Goal: Transaction & Acquisition: Purchase product/service

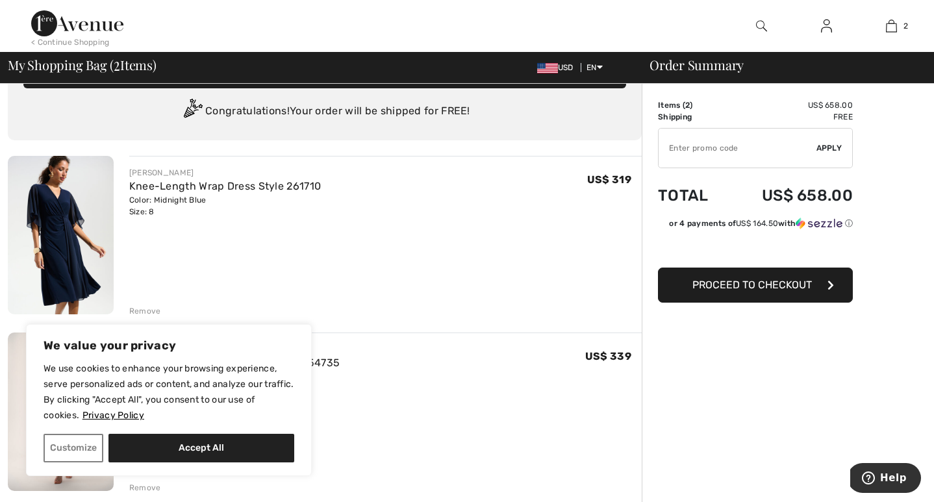
scroll to position [36, 0]
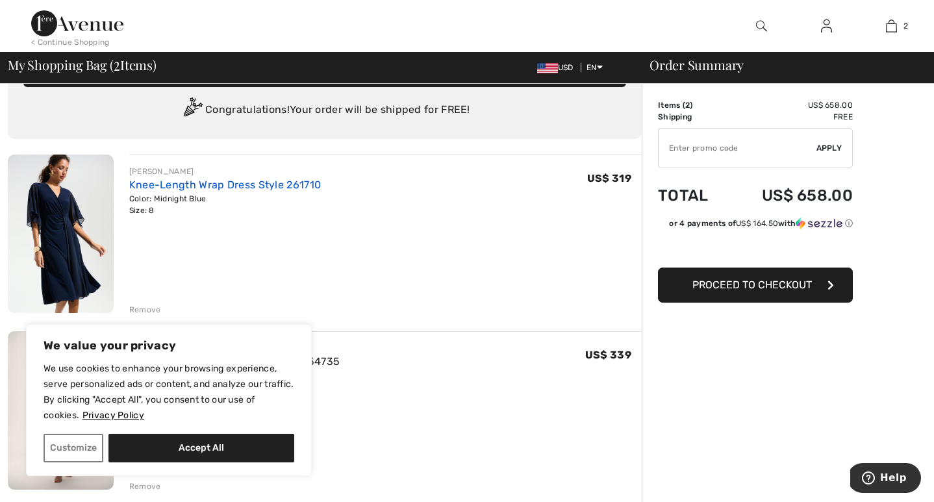
click at [158, 186] on link "Knee-Length Wrap Dress Style 261710" at bounding box center [225, 185] width 192 height 12
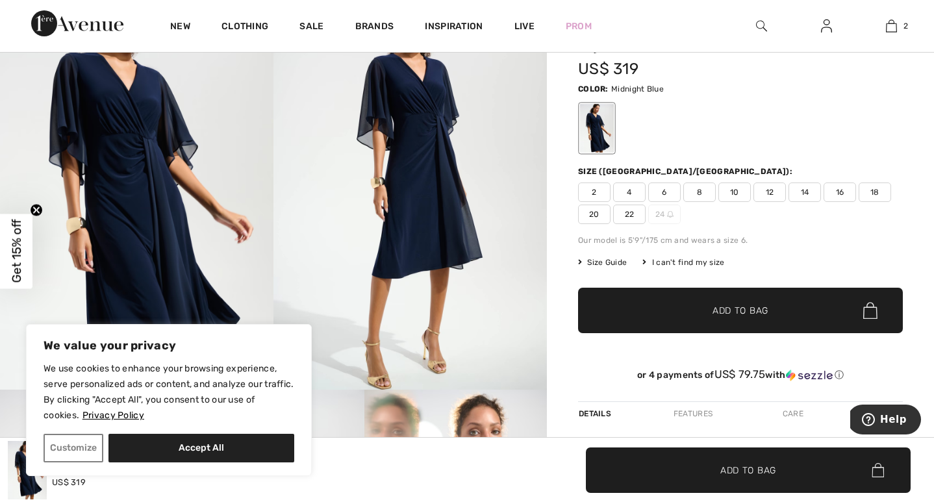
scroll to position [113, 0]
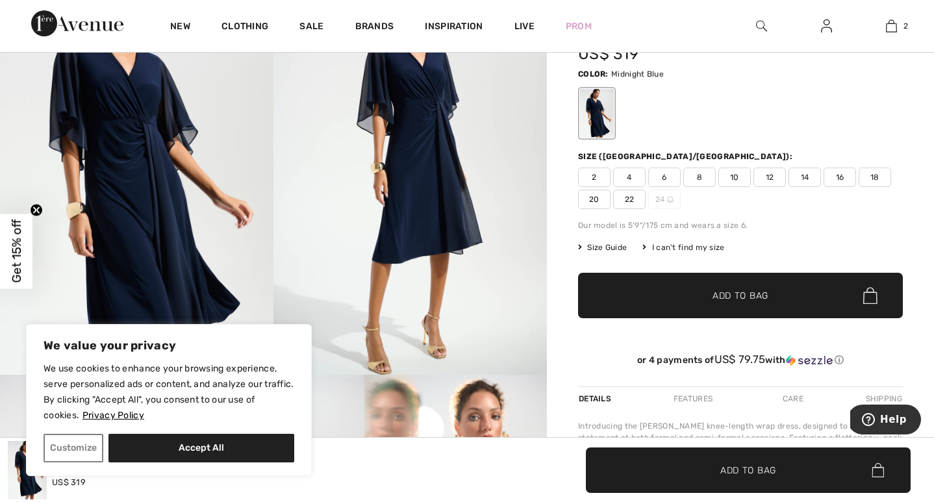
click at [438, 192] on img at bounding box center [409, 169] width 273 height 410
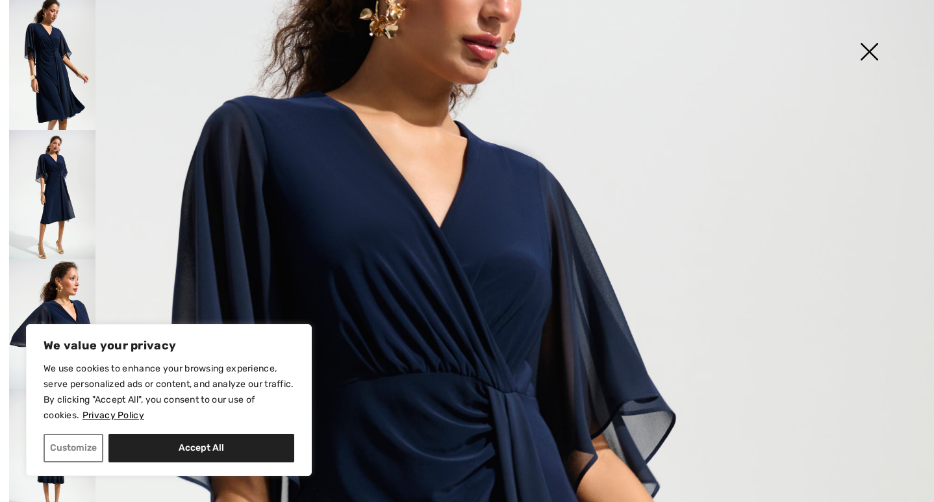
scroll to position [149, 0]
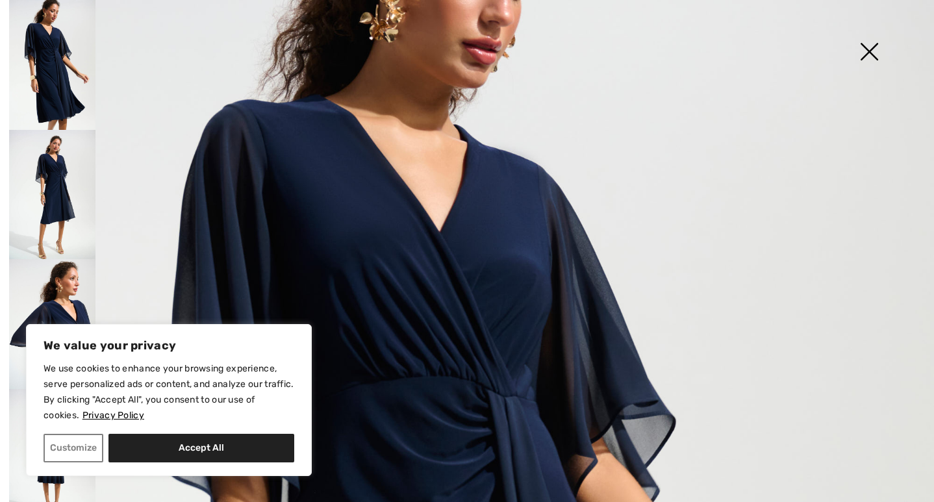
click at [871, 54] on img at bounding box center [868, 52] width 65 height 67
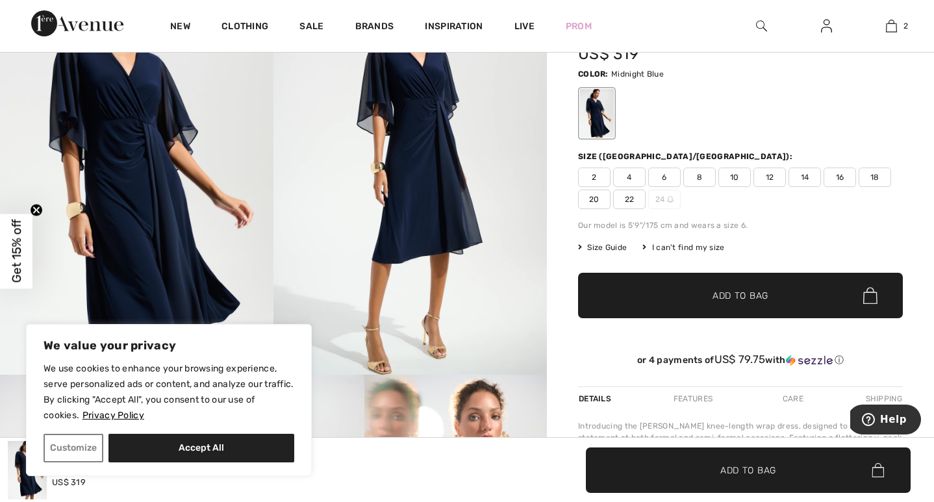
click at [662, 179] on span "6" at bounding box center [664, 177] width 32 height 19
click at [664, 298] on span "✔ Added to Bag Add to Bag" at bounding box center [740, 295] width 325 height 45
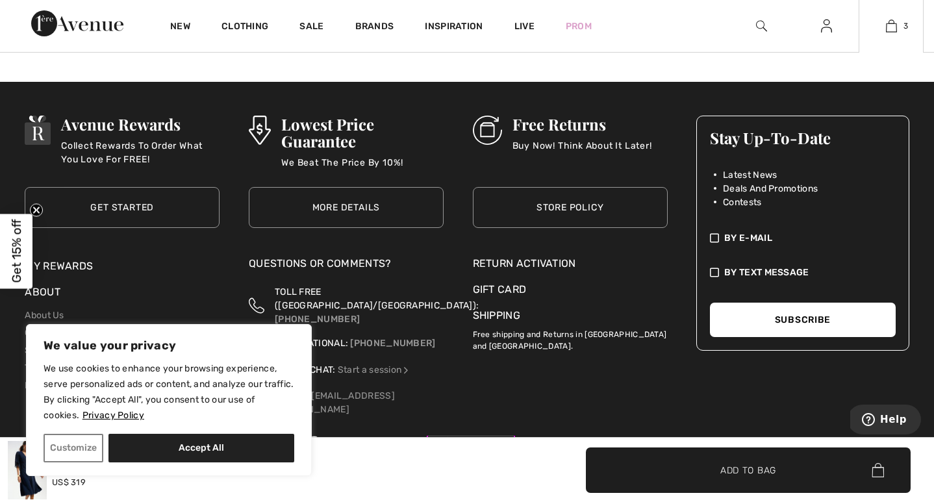
scroll to position [2135, 0]
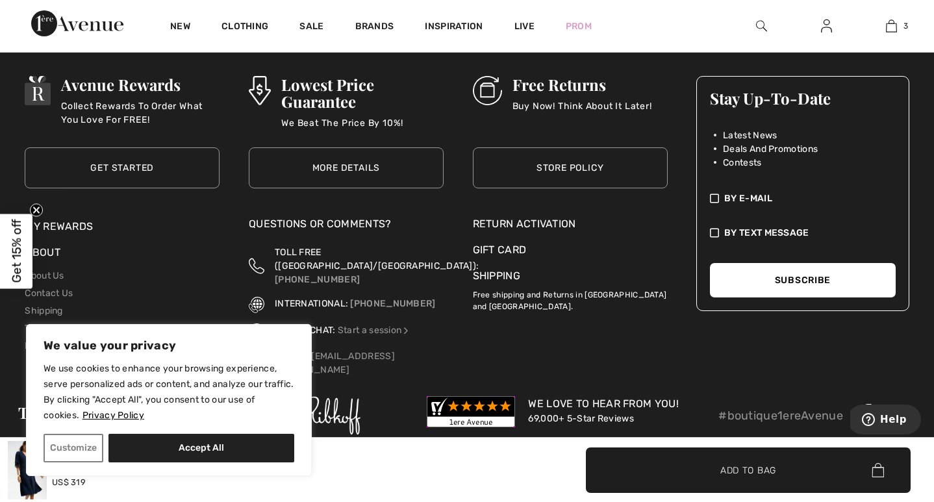
click at [583, 169] on link "Store Policy" at bounding box center [570, 167] width 195 height 41
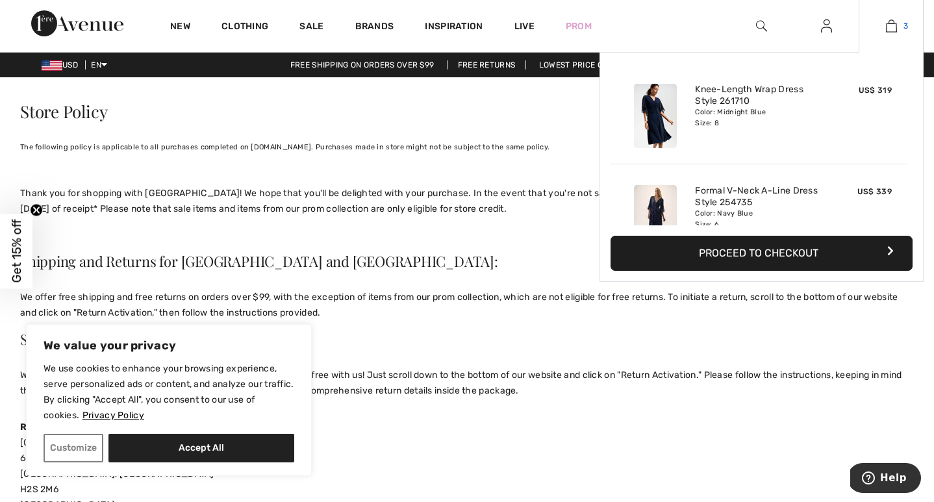
click at [893, 30] on img at bounding box center [891, 26] width 11 height 16
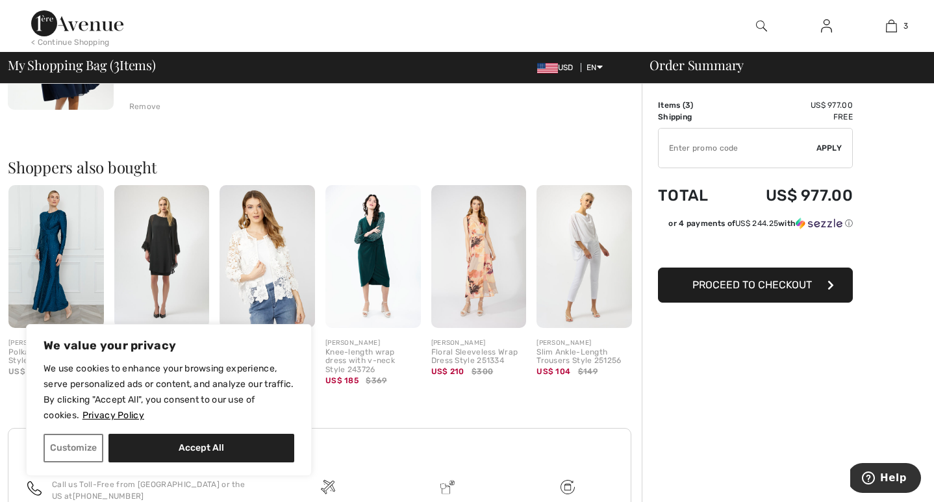
scroll to position [594, 0]
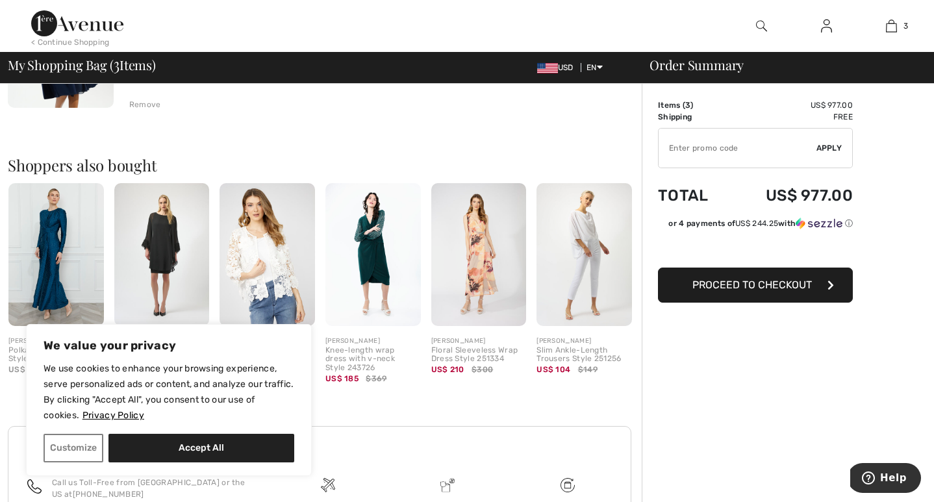
click at [373, 351] on div "Knee-length wrap dress with v-neck Style 243726" at bounding box center [372, 359] width 95 height 27
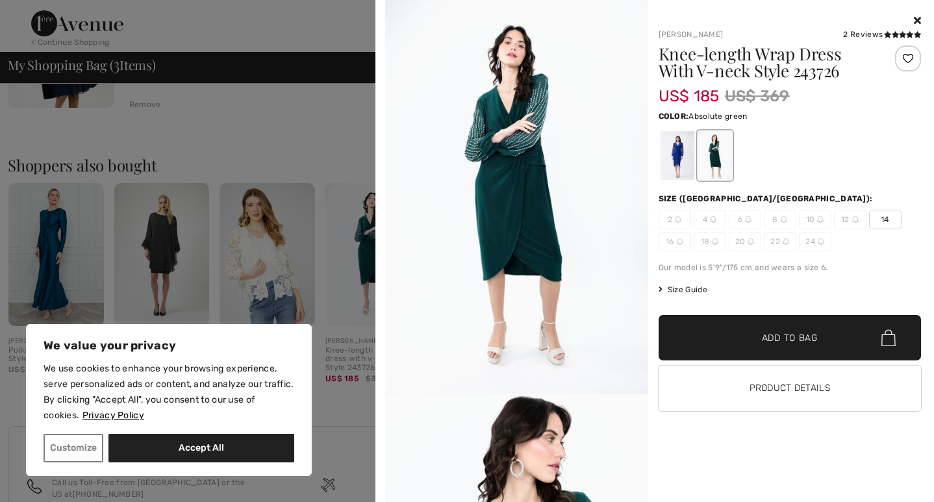
click at [916, 20] on icon at bounding box center [917, 20] width 7 height 10
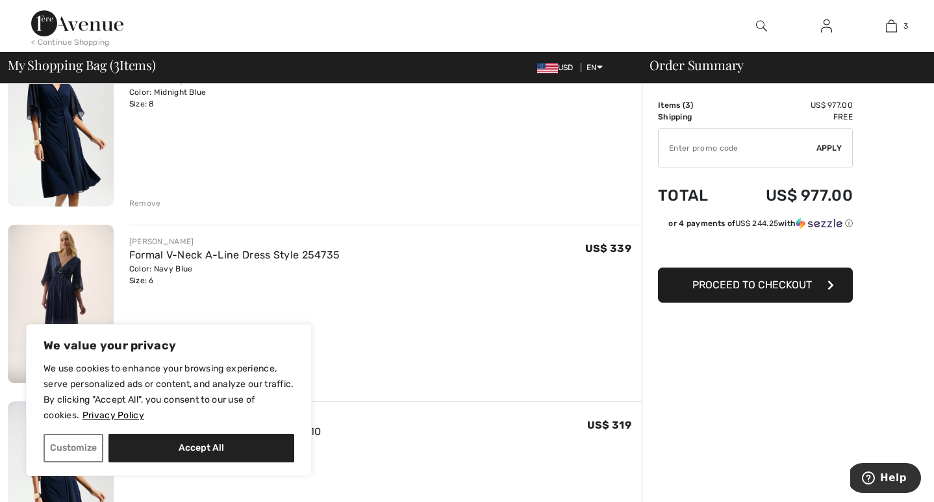
scroll to position [0, 0]
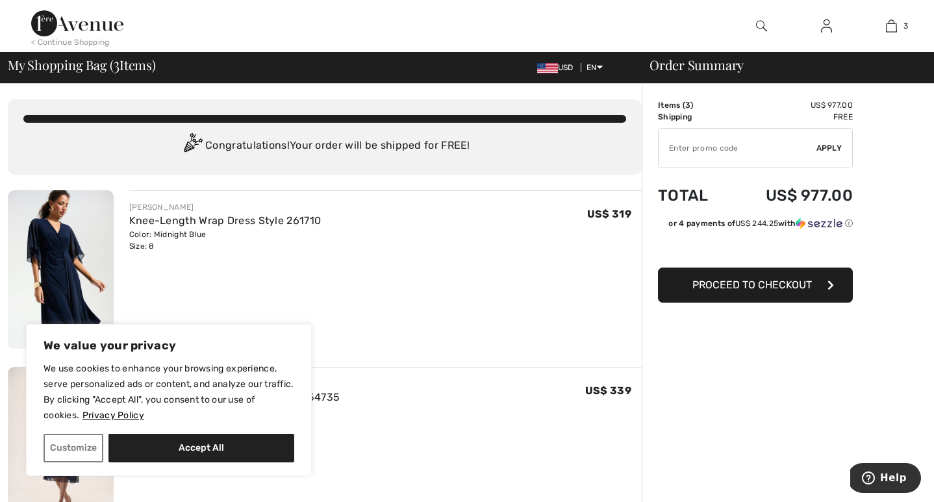
click at [106, 26] on img at bounding box center [77, 23] width 92 height 26
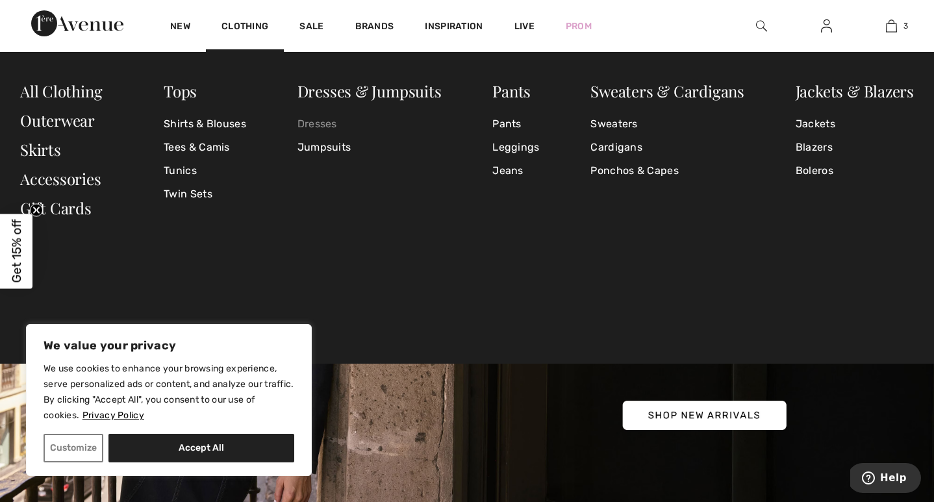
click at [316, 122] on link "Dresses" at bounding box center [369, 123] width 144 height 23
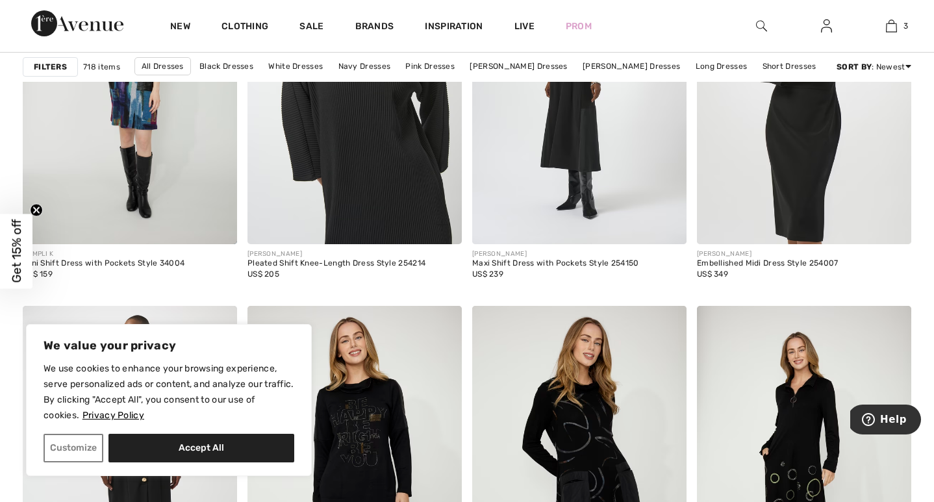
scroll to position [5415, 0]
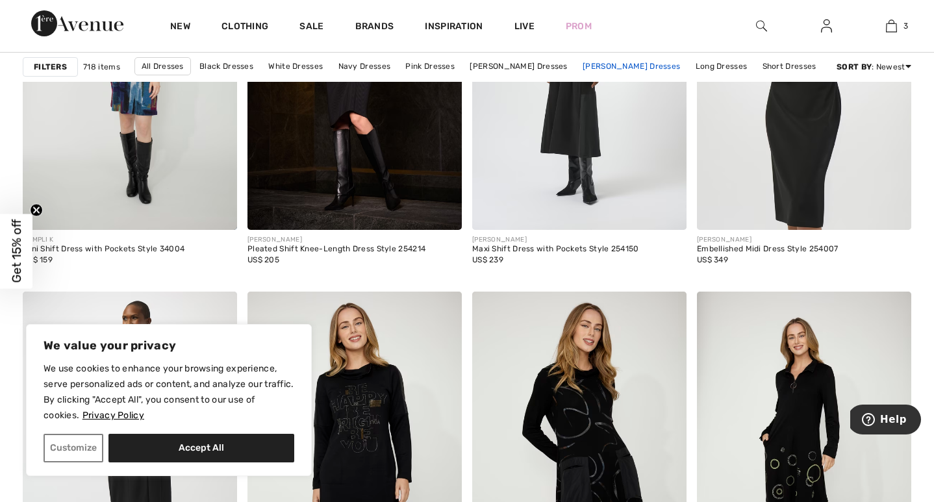
click at [614, 67] on link "[PERSON_NAME] Dresses" at bounding box center [631, 66] width 110 height 17
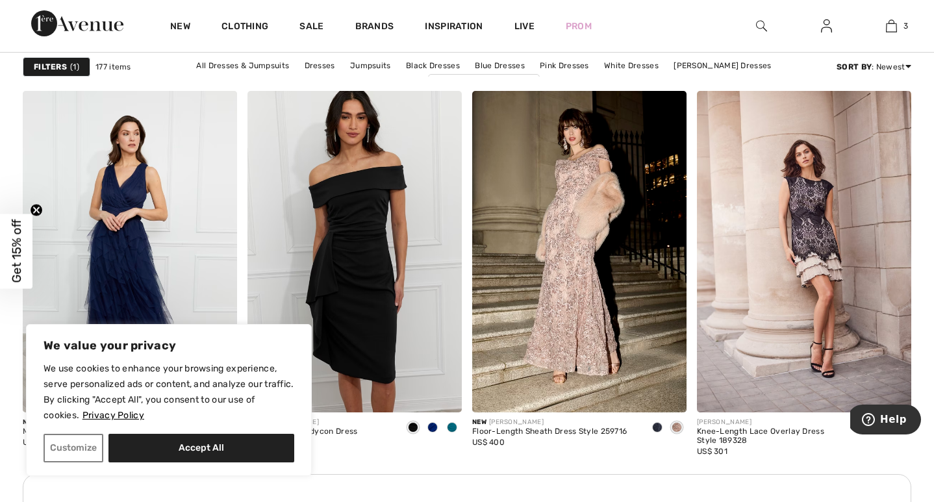
scroll to position [1255, 0]
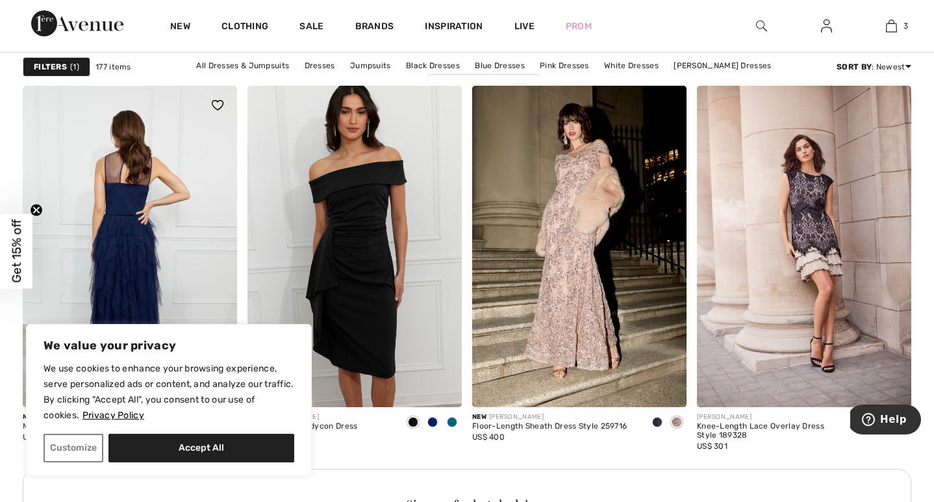
click at [123, 214] on img at bounding box center [130, 246] width 214 height 321
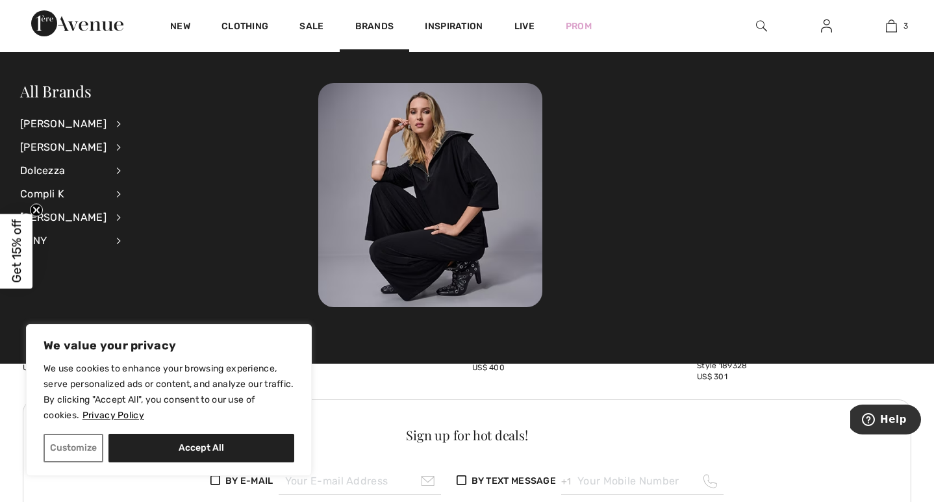
scroll to position [1327, 0]
click at [77, 215] on div "Alex Evenings" at bounding box center [63, 217] width 86 height 23
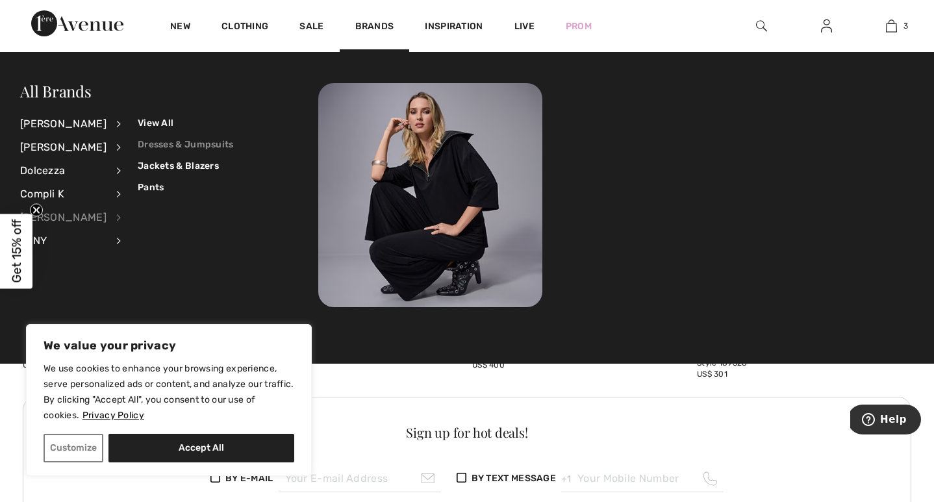
click at [169, 145] on link "Dresses & Jumpsuits" at bounding box center [186, 144] width 96 height 21
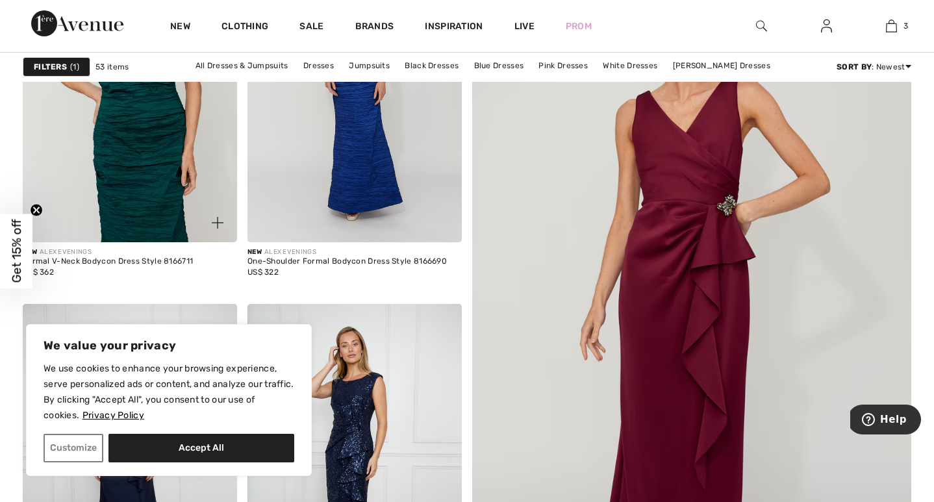
scroll to position [277, 0]
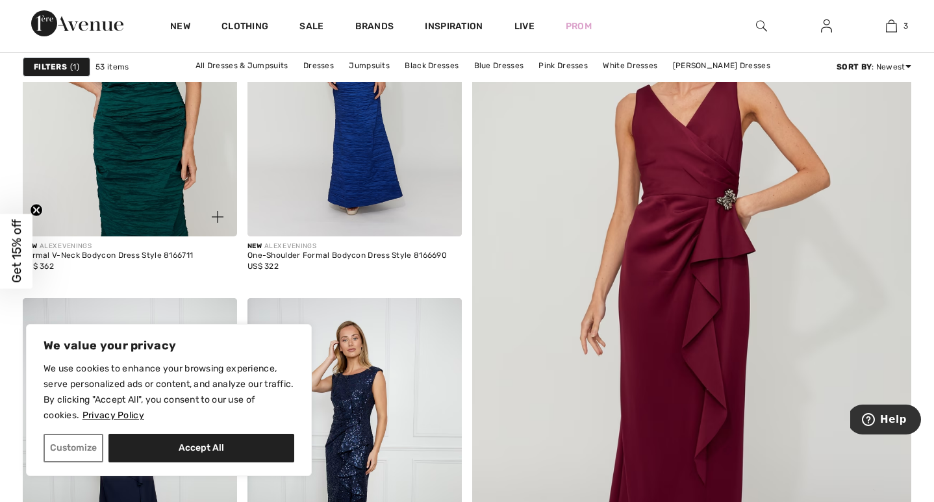
click at [144, 162] on img at bounding box center [130, 75] width 214 height 321
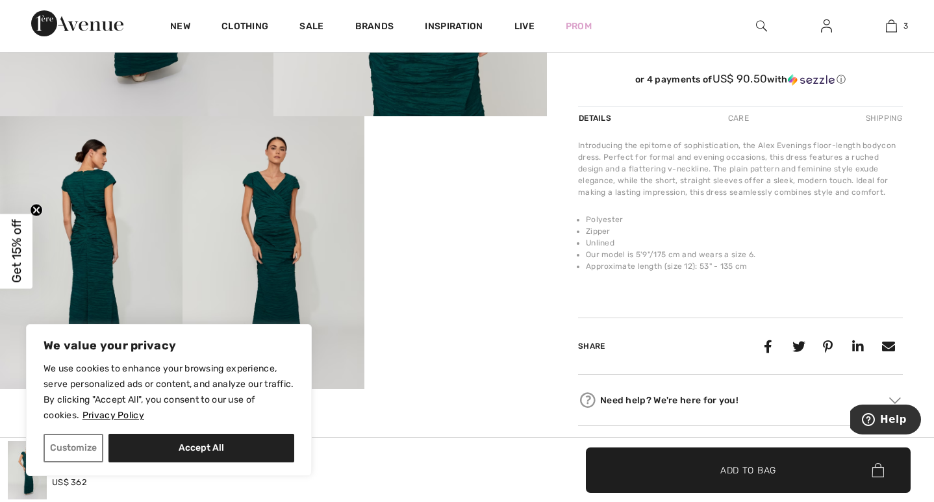
scroll to position [388, 0]
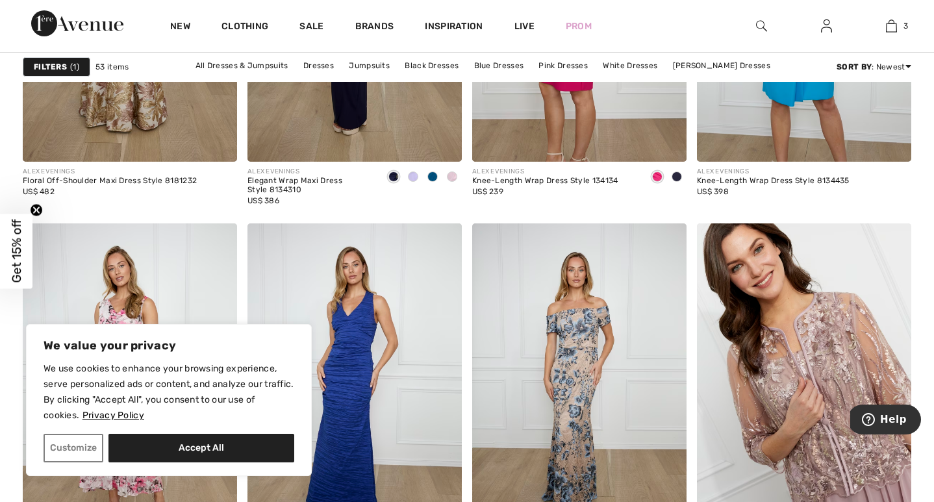
scroll to position [1007, 0]
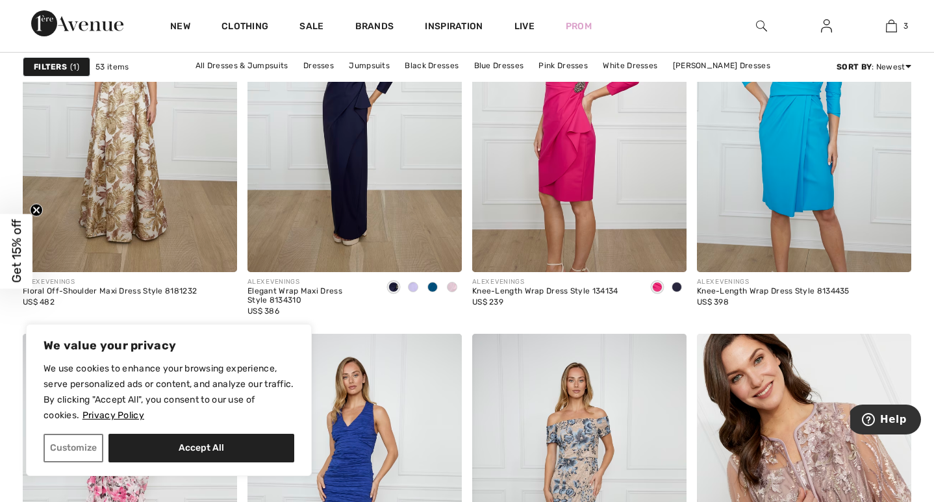
click at [73, 67] on span "1" at bounding box center [74, 67] width 9 height 12
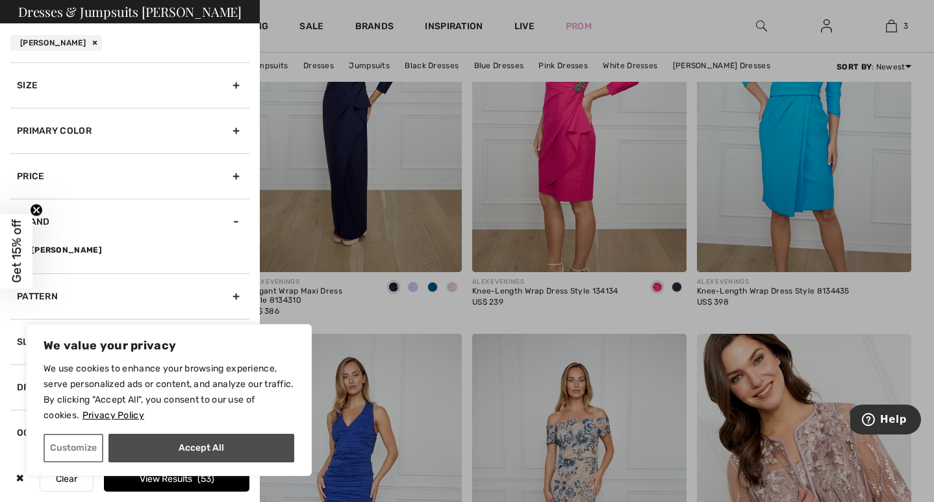
click at [156, 440] on button "Accept All" at bounding box center [201, 448] width 186 height 29
checkbox input "true"
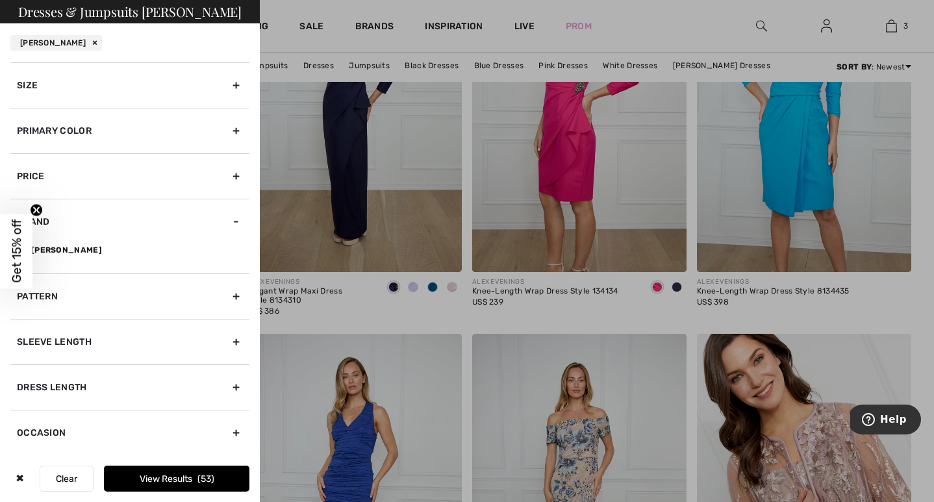
click at [127, 389] on div "Dress Length" at bounding box center [129, 386] width 239 height 45
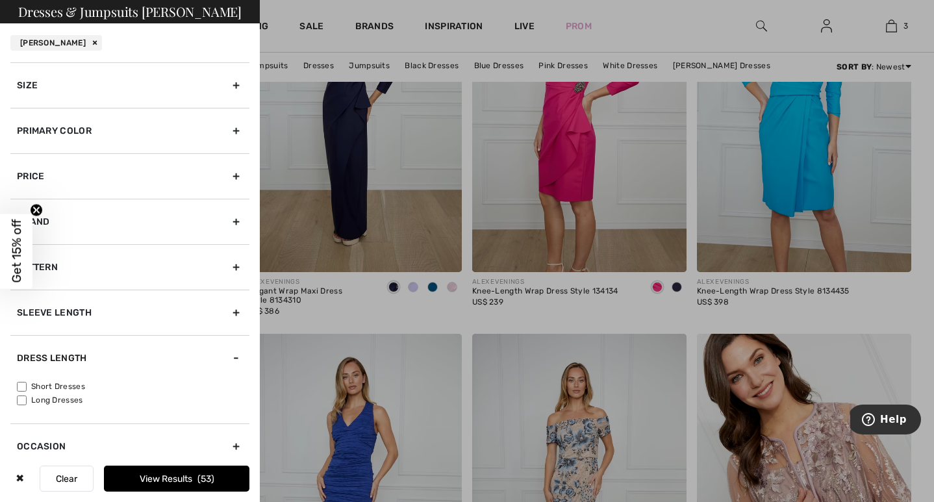
click at [183, 368] on div "Dress Length" at bounding box center [129, 357] width 239 height 45
click at [348, 351] on div at bounding box center [467, 251] width 934 height 502
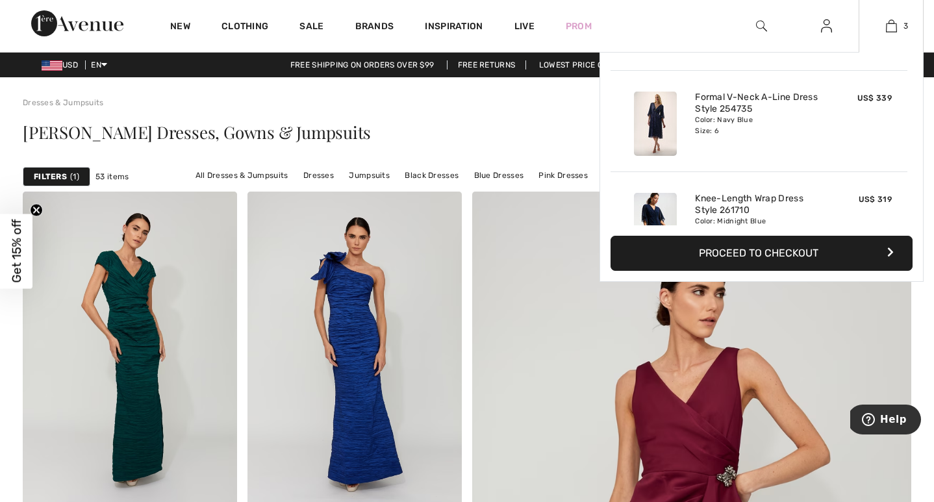
scroll to position [0, 0]
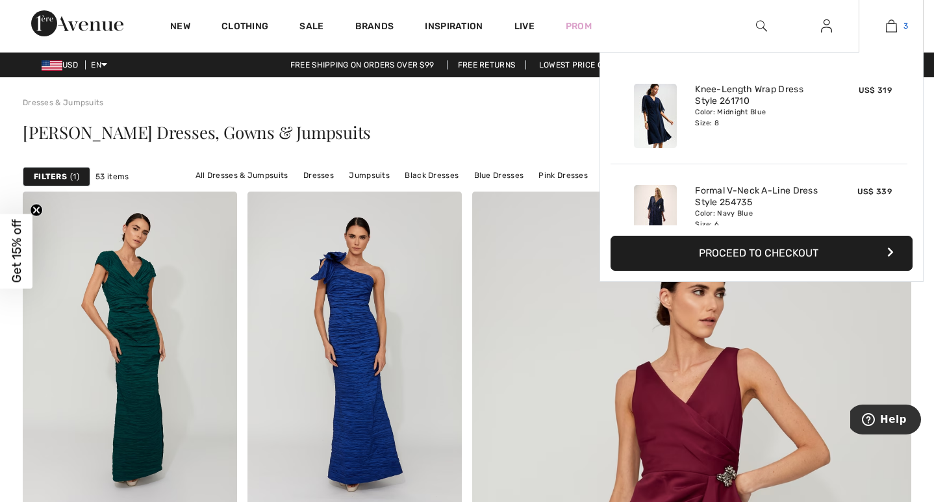
click at [889, 27] on img at bounding box center [891, 26] width 11 height 16
